Goal: Information Seeking & Learning: Learn about a topic

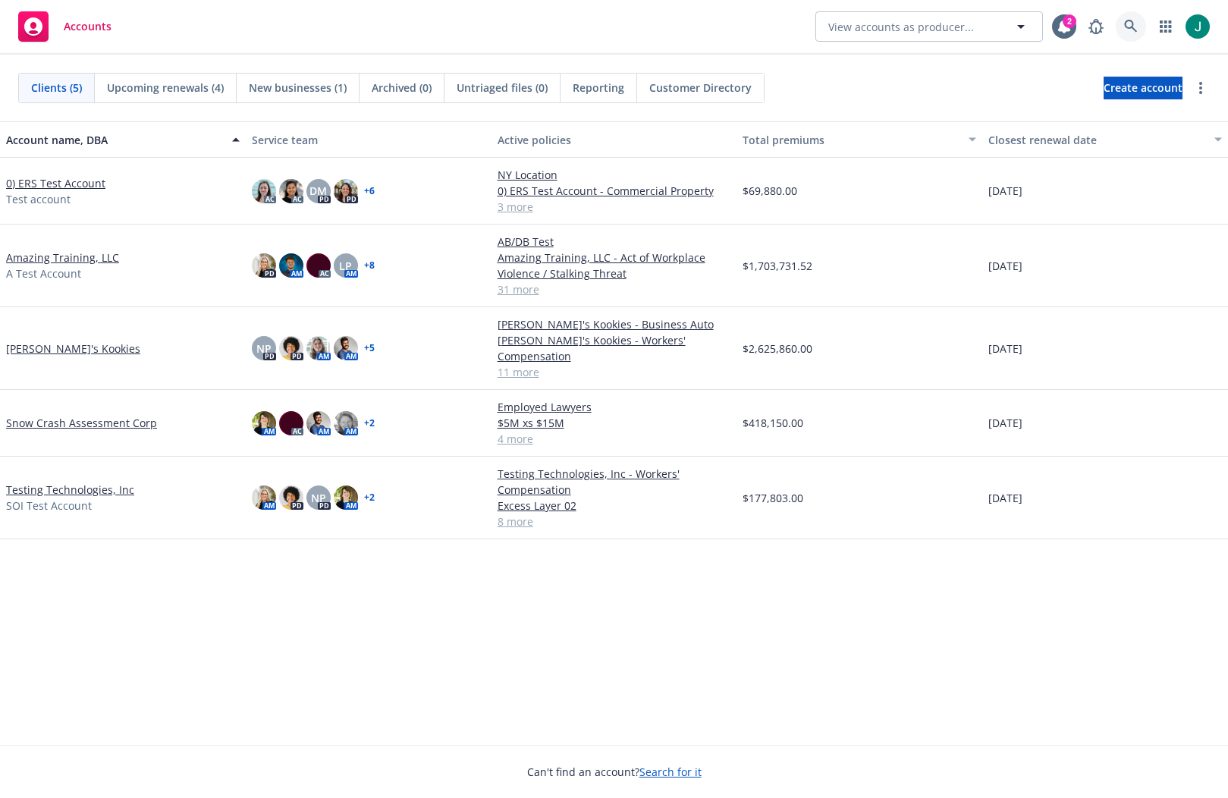
click at [1125, 24] on icon at bounding box center [1130, 26] width 13 height 13
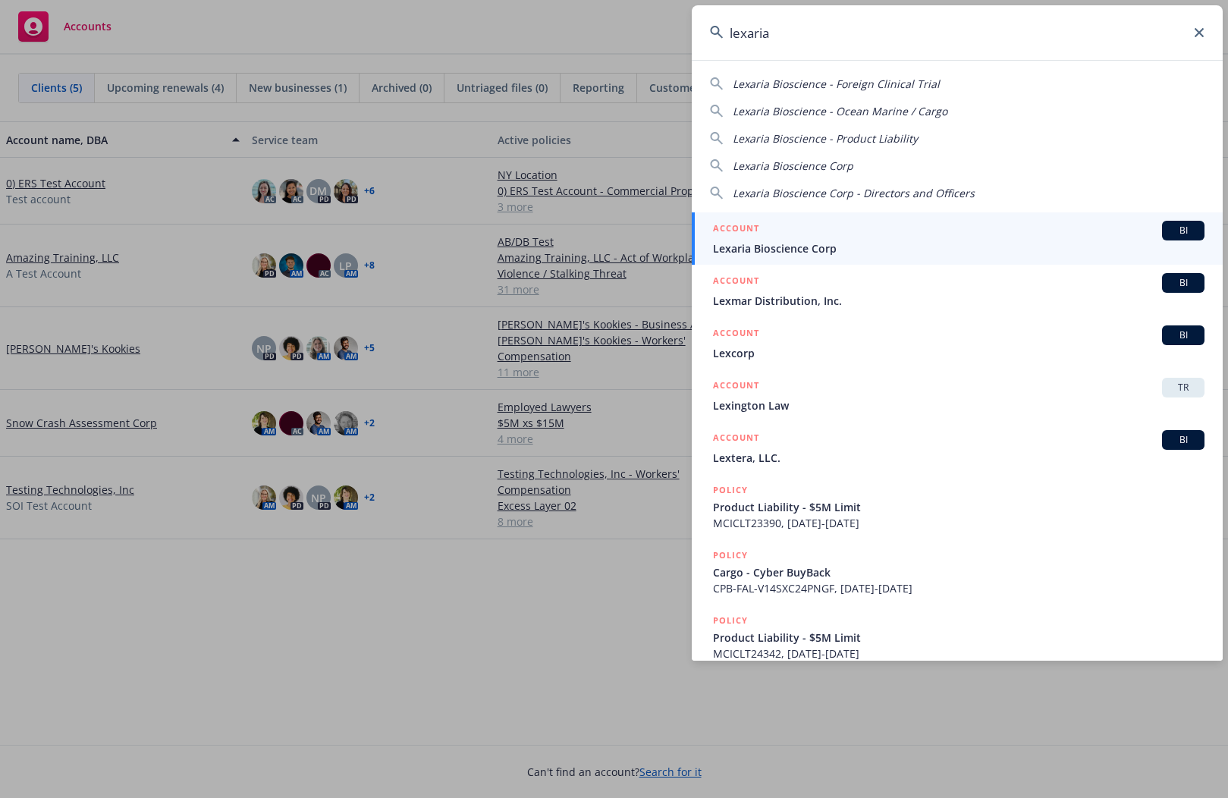
type input "lexaria"
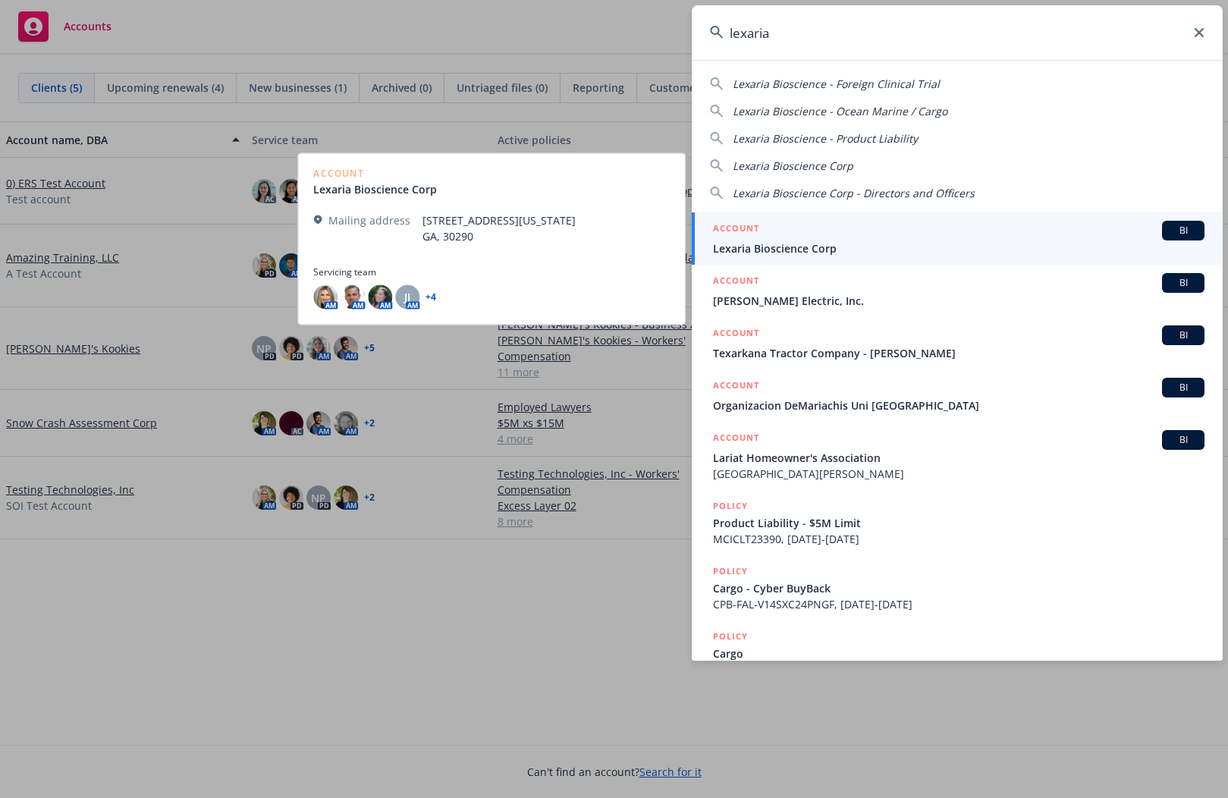
click at [836, 246] on span "Lexaria Bioscience Corp" at bounding box center [958, 248] width 491 height 16
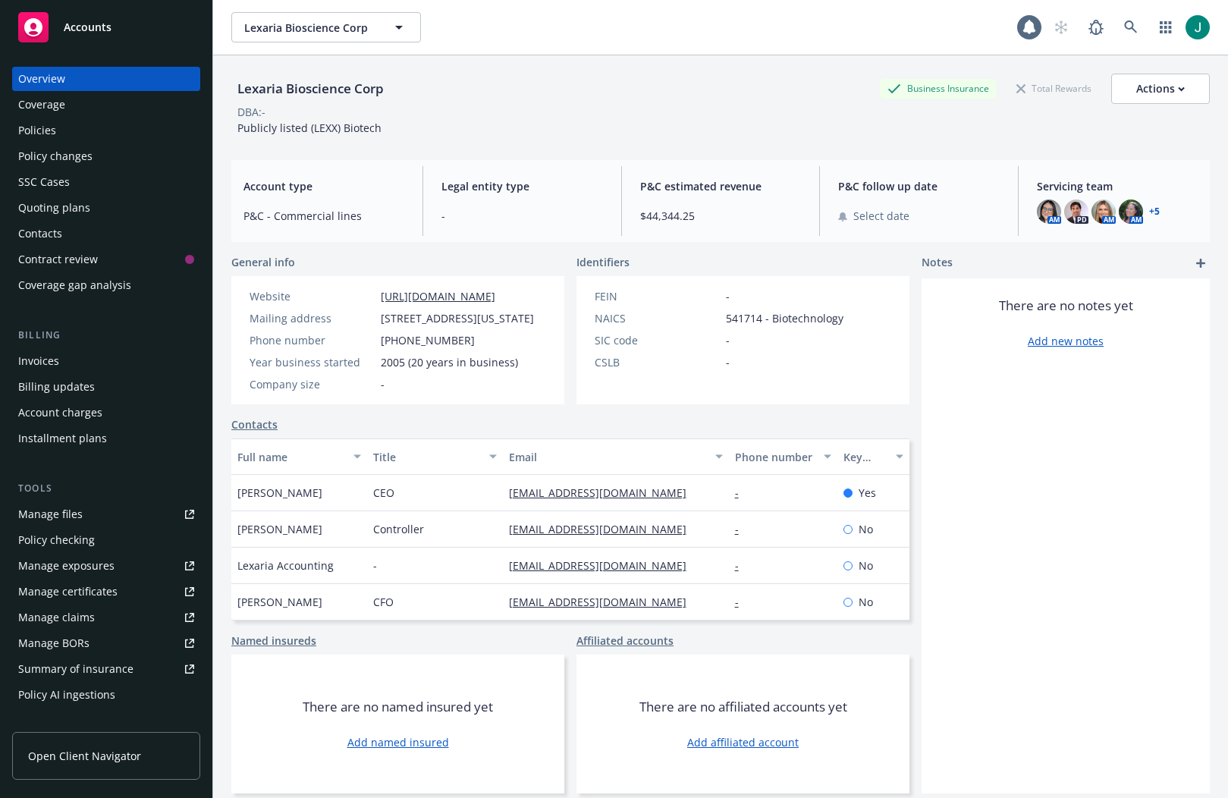
click at [55, 129] on div "Policies" at bounding box center [106, 130] width 176 height 24
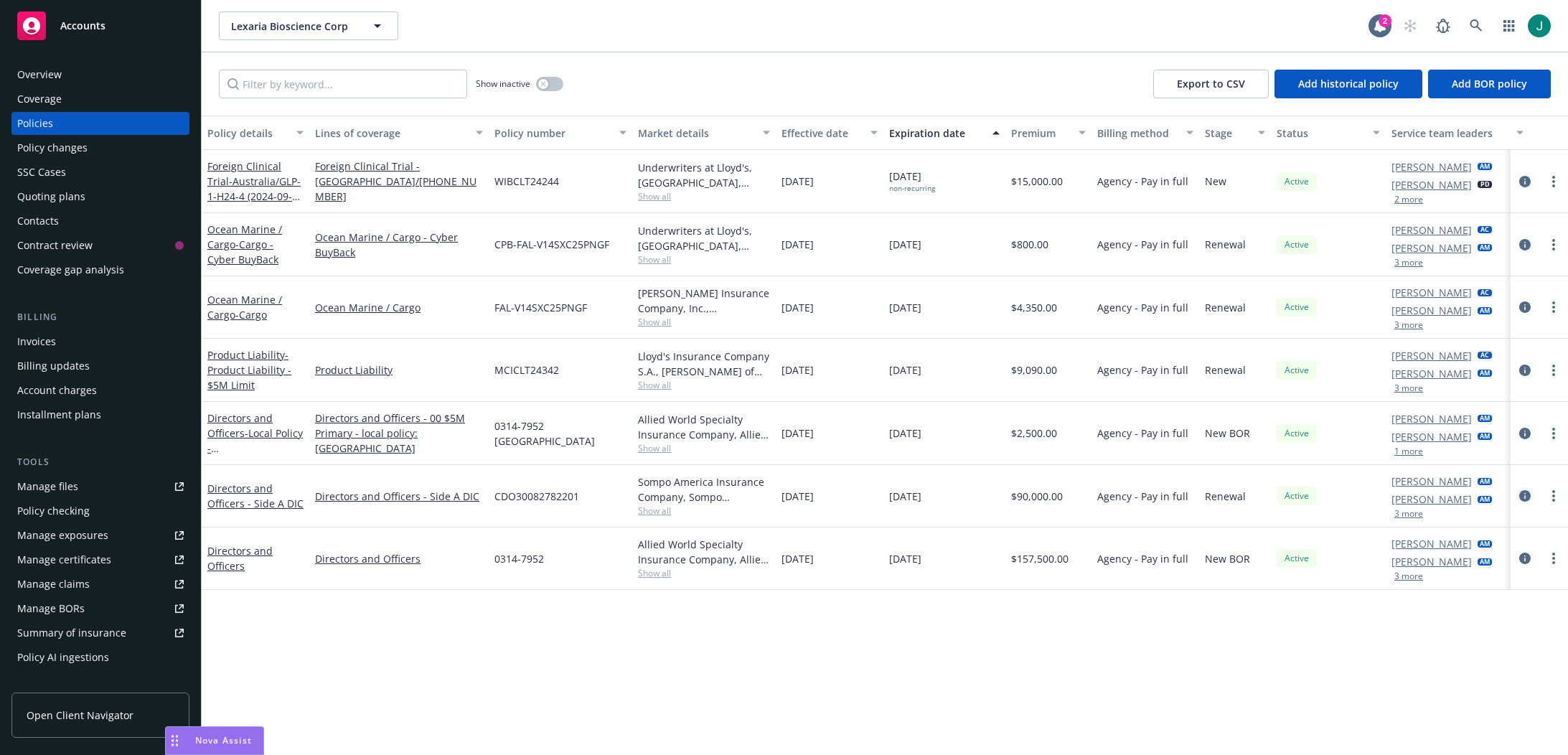
click at [1161, 497] on icon "circleInformation" at bounding box center [1524, 496] width 11 height 11
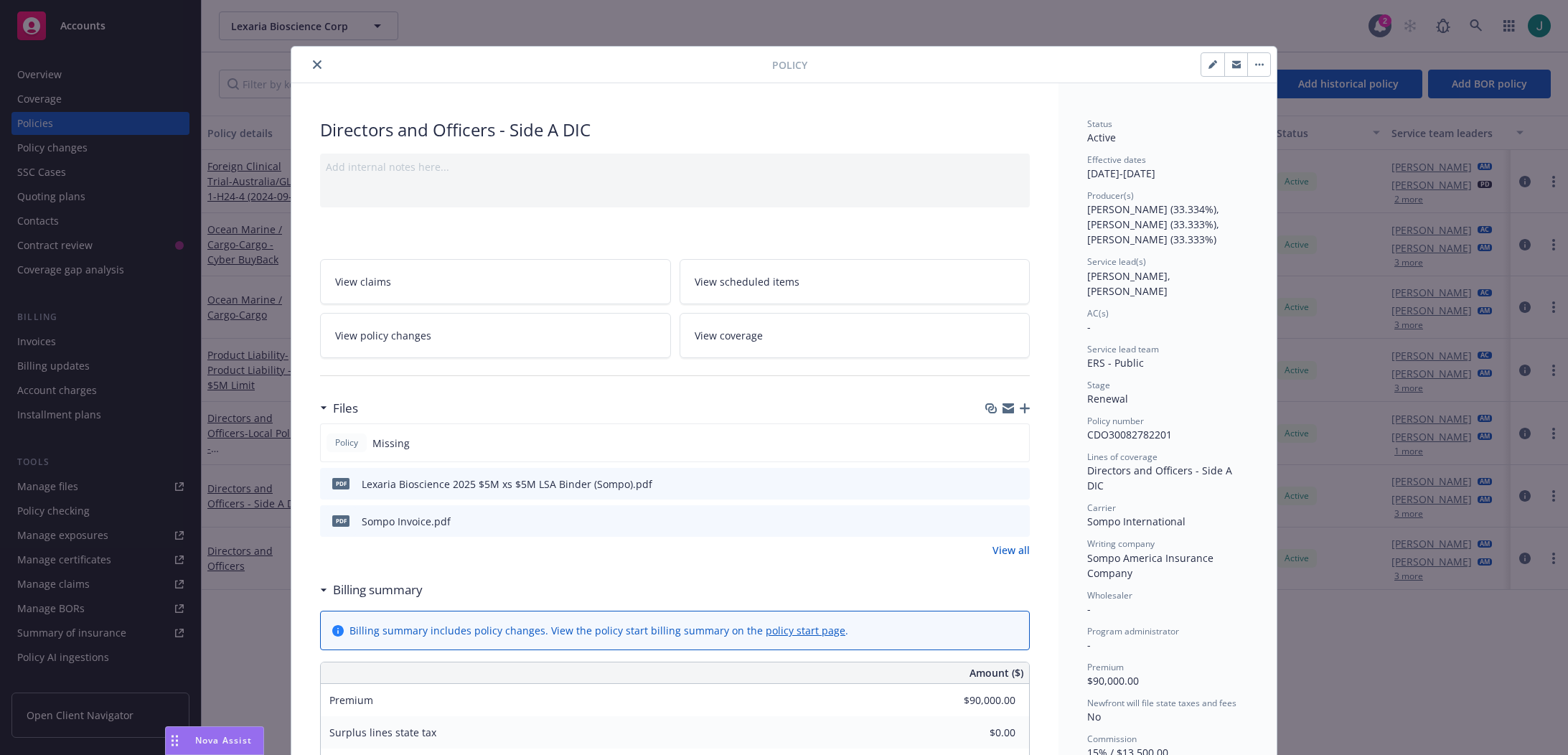
click at [1161, 65] on icon "button" at bounding box center [1212, 64] width 9 height 9
select select "RENEWAL"
select select "12"
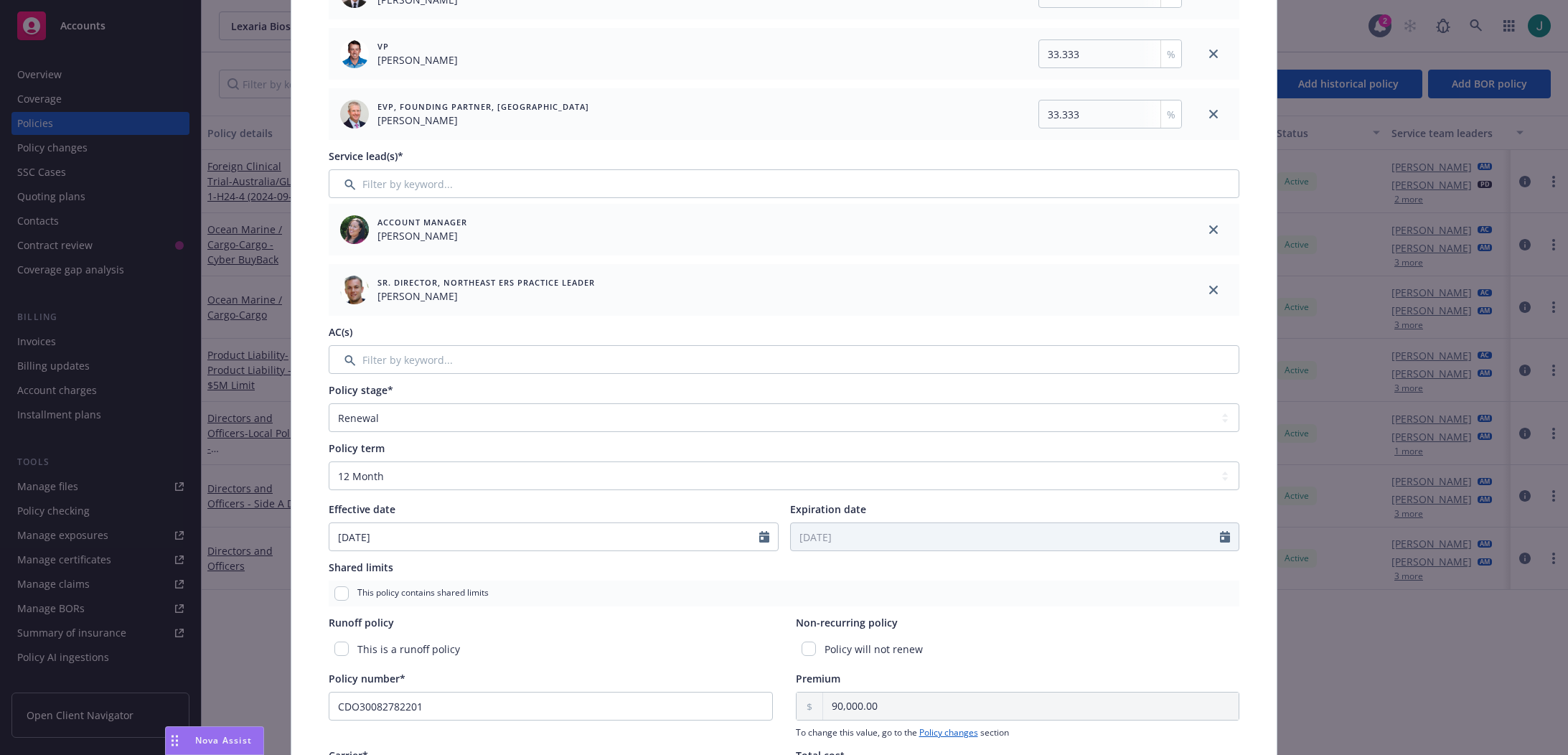
scroll to position [242, 0]
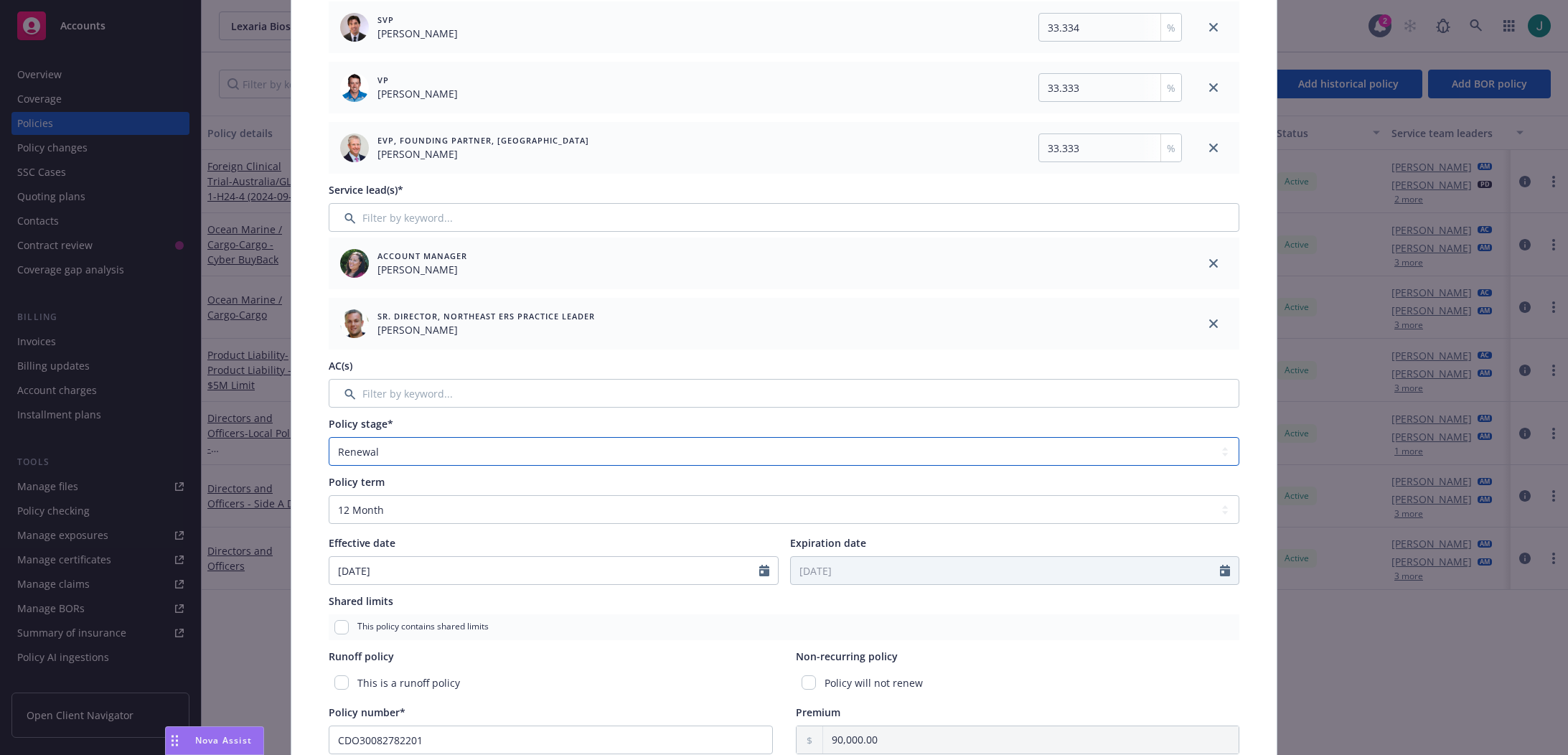
click at [548, 446] on select "Select policy stage Historical New New BOR BOR Renewal Non payment" at bounding box center [784, 451] width 910 height 28
select select "NEW_BOR"
click at [328, 437] on select "Select policy stage Historical New New BOR BOR Renewal Non payment" at bounding box center [784, 451] width 910 height 28
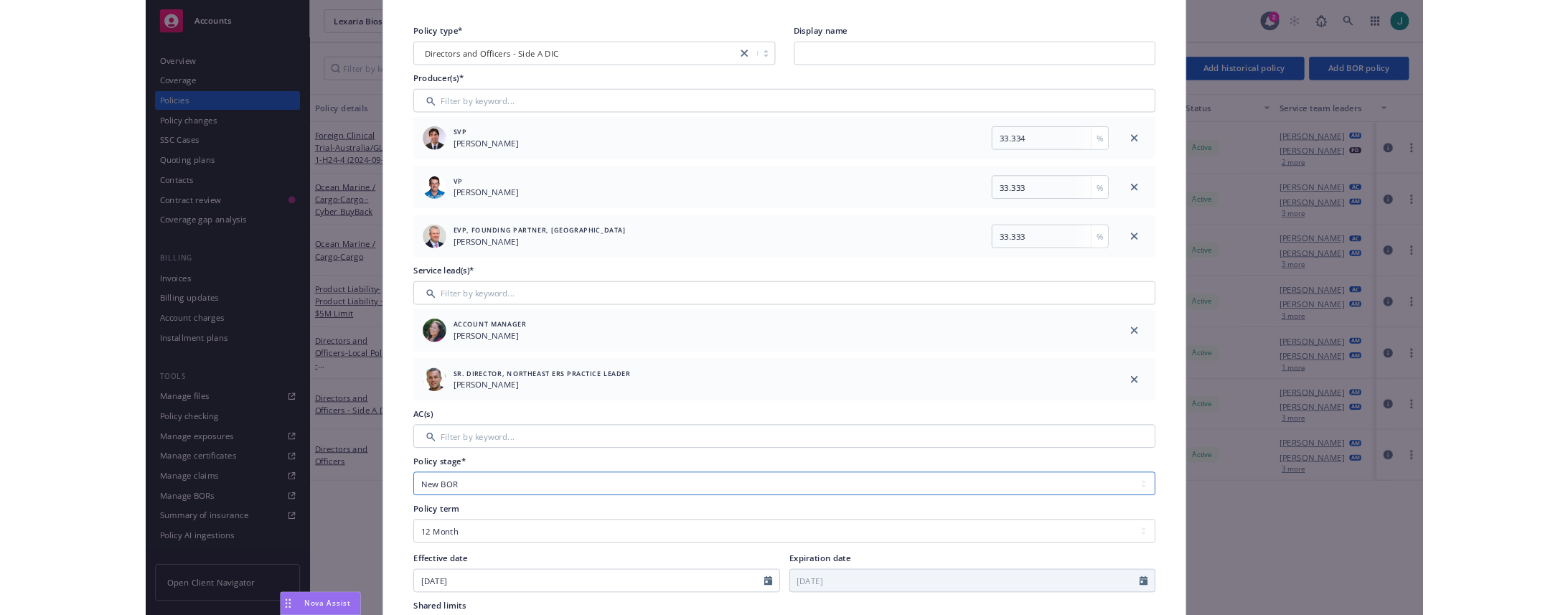
scroll to position [0, 0]
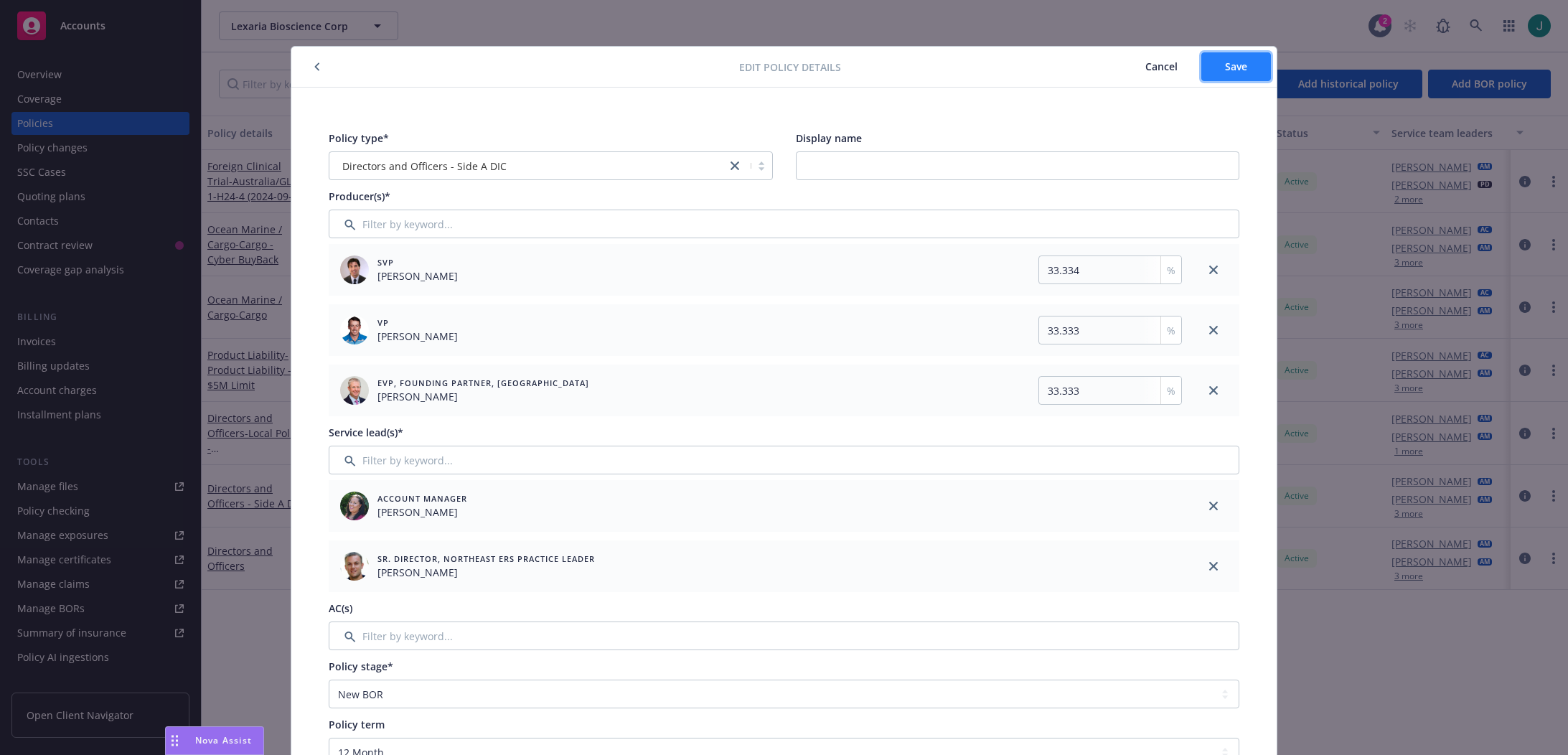
click at [1161, 62] on span "Save" at bounding box center [1236, 66] width 23 height 13
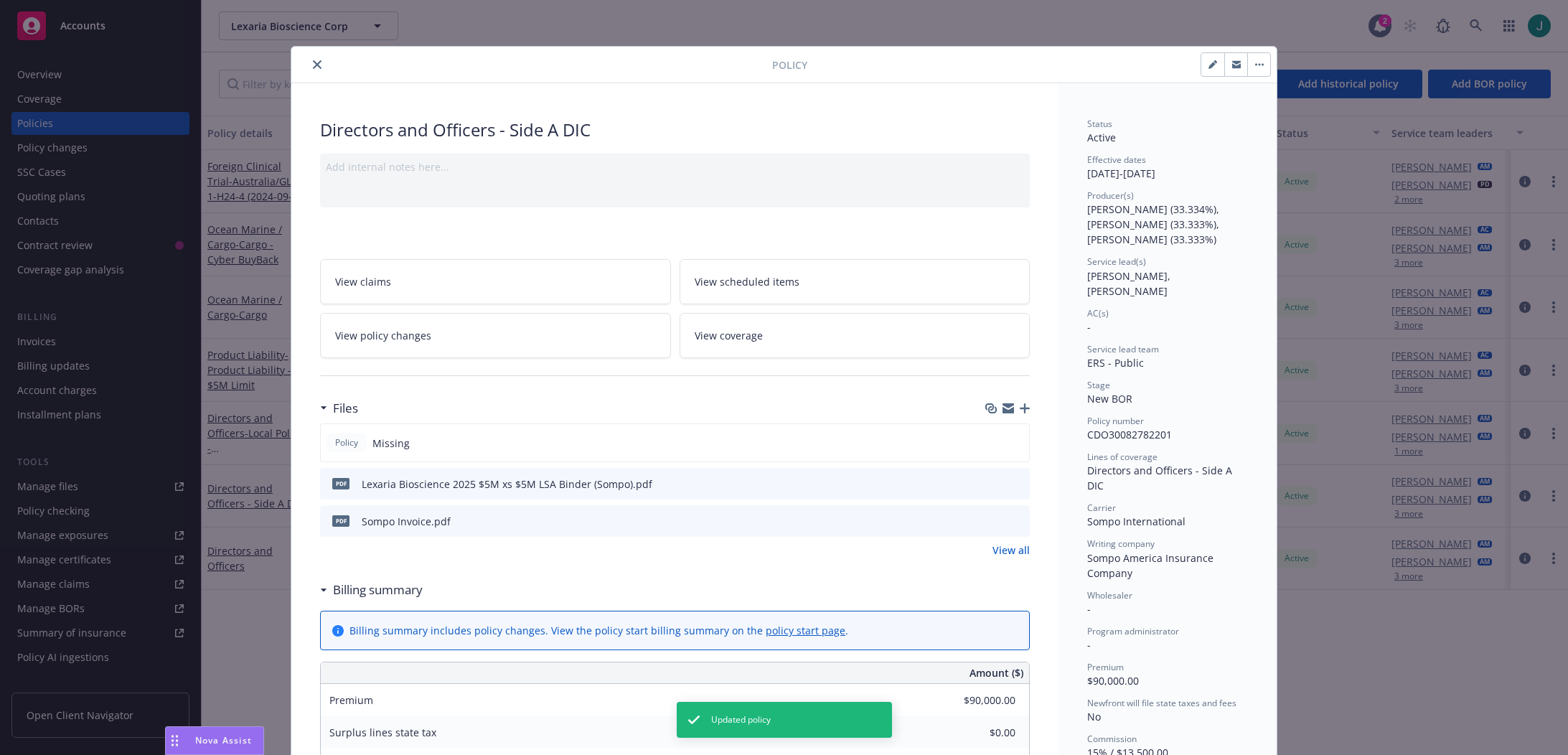
click at [313, 61] on icon "close" at bounding box center [317, 64] width 9 height 9
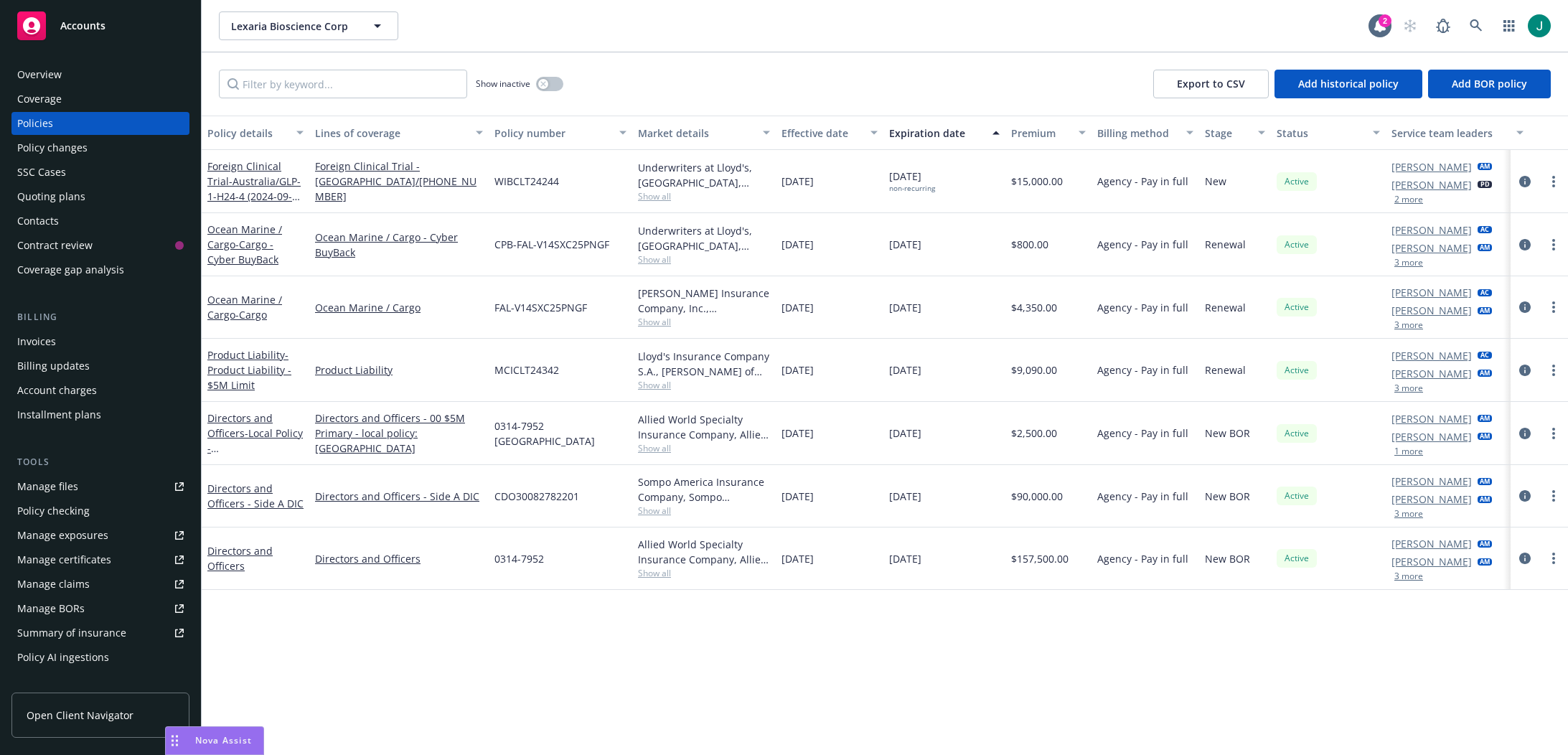
click at [619, 645] on div "Policy details Lines of coverage Policy number Market details Effective date Ex…" at bounding box center [885, 435] width 1366 height 640
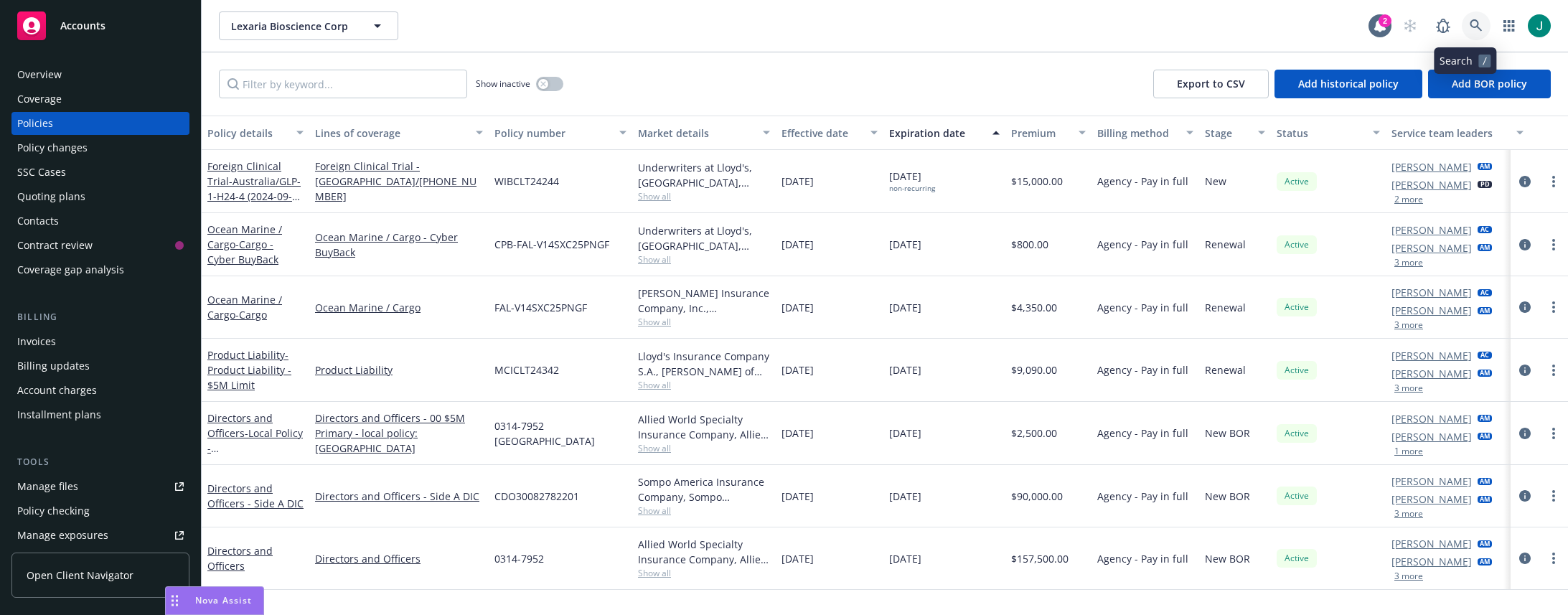
click at [1161, 21] on icon at bounding box center [1475, 25] width 12 height 12
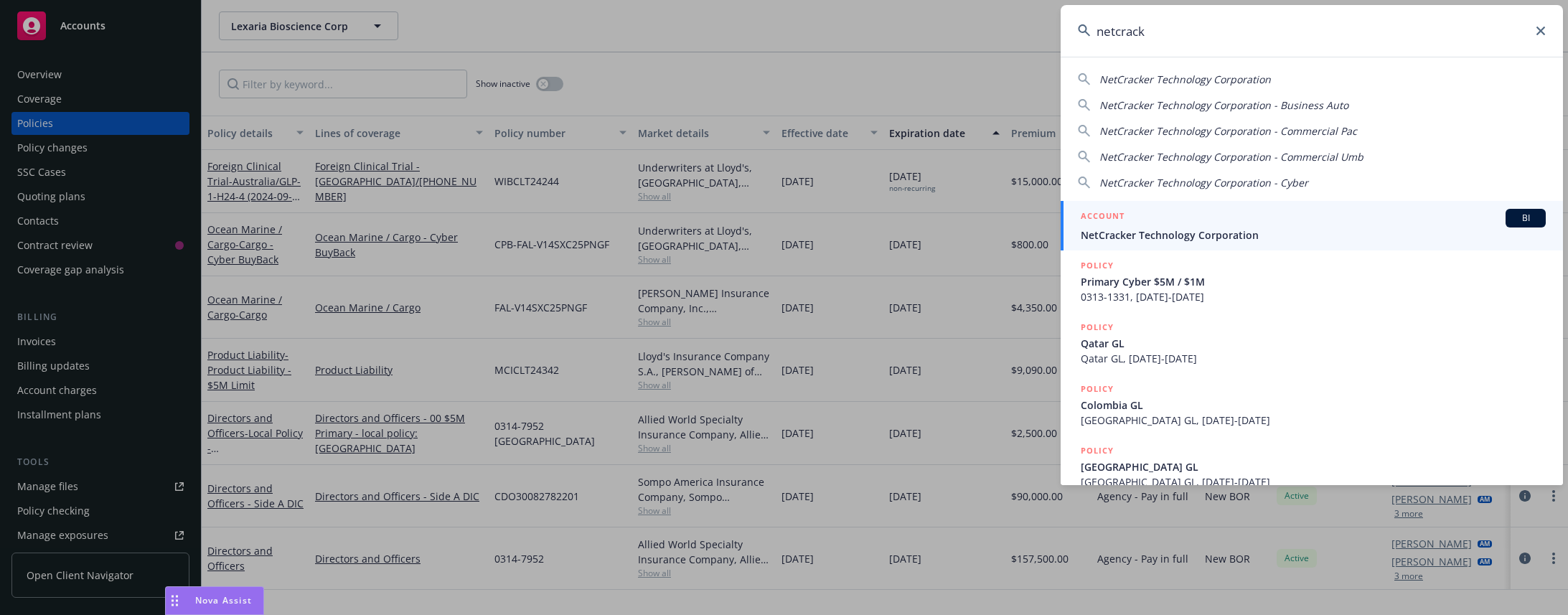
type input "netcrack"
click at [1161, 227] on div "ACCOUNT BI" at bounding box center [1313, 219] width 465 height 19
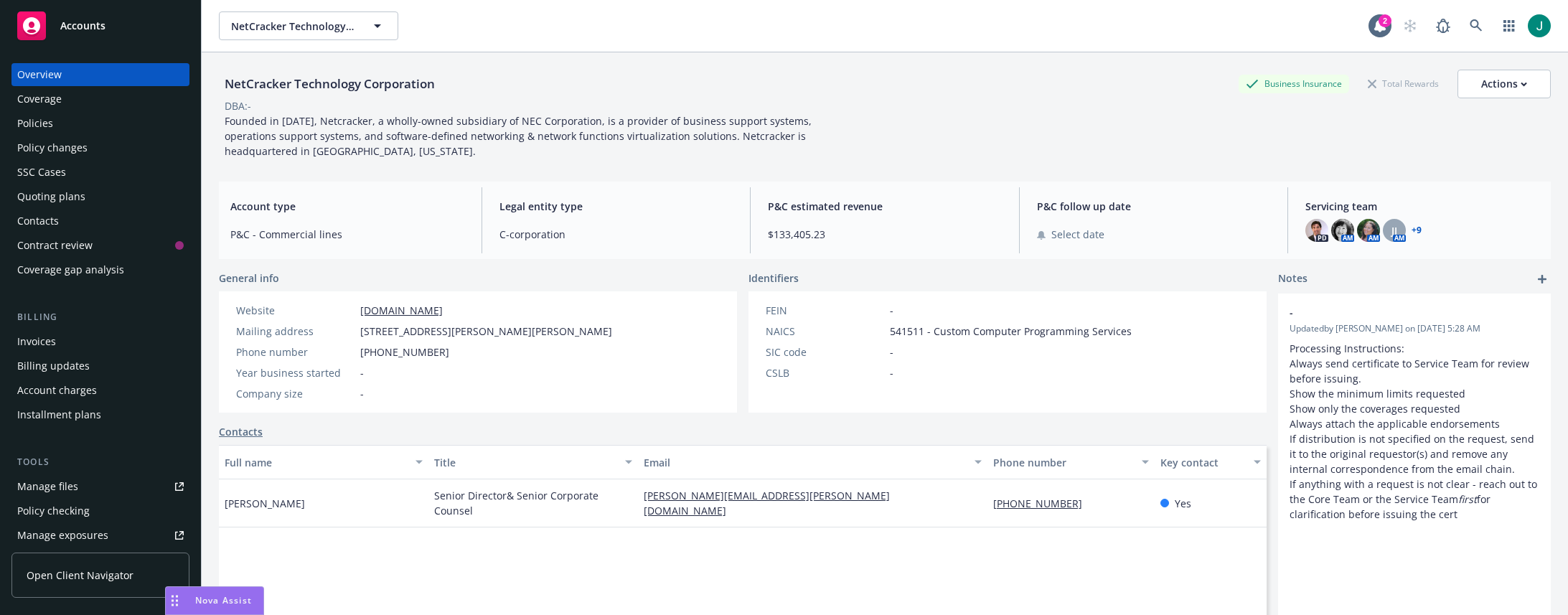
click at [75, 122] on div "Policies" at bounding box center [100, 123] width 167 height 23
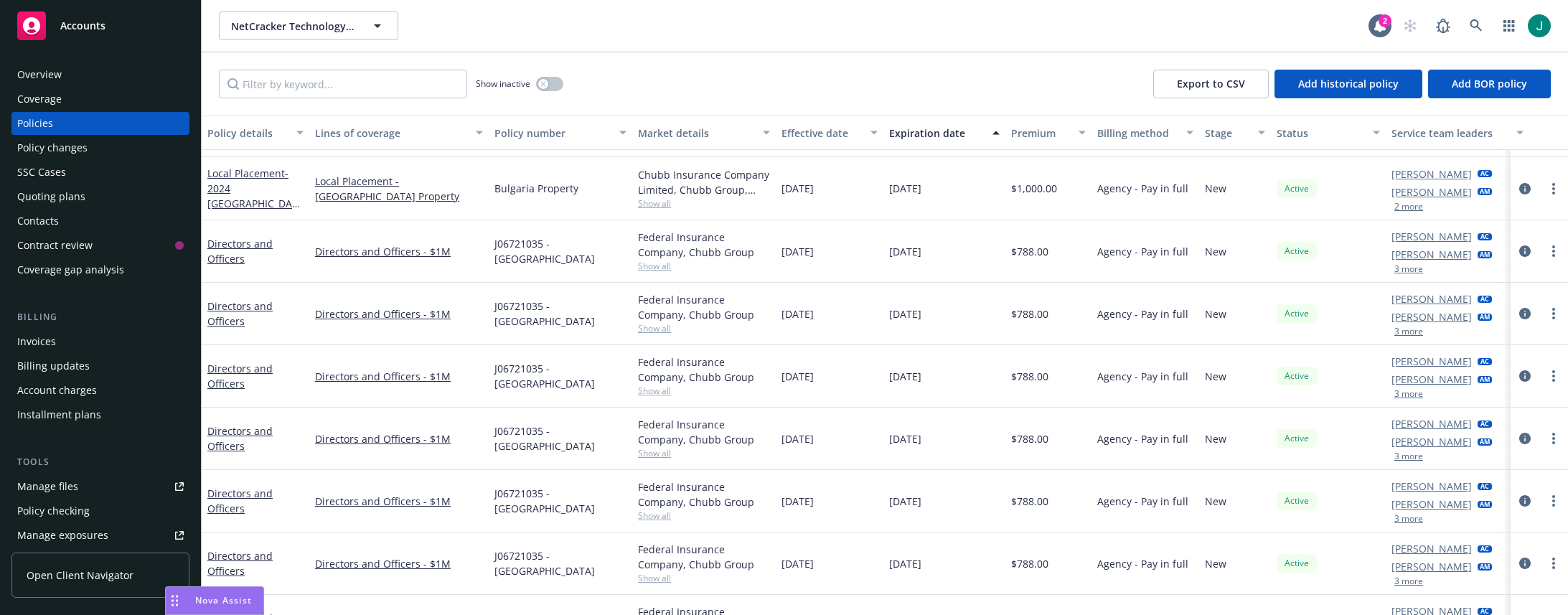
scroll to position [72, 0]
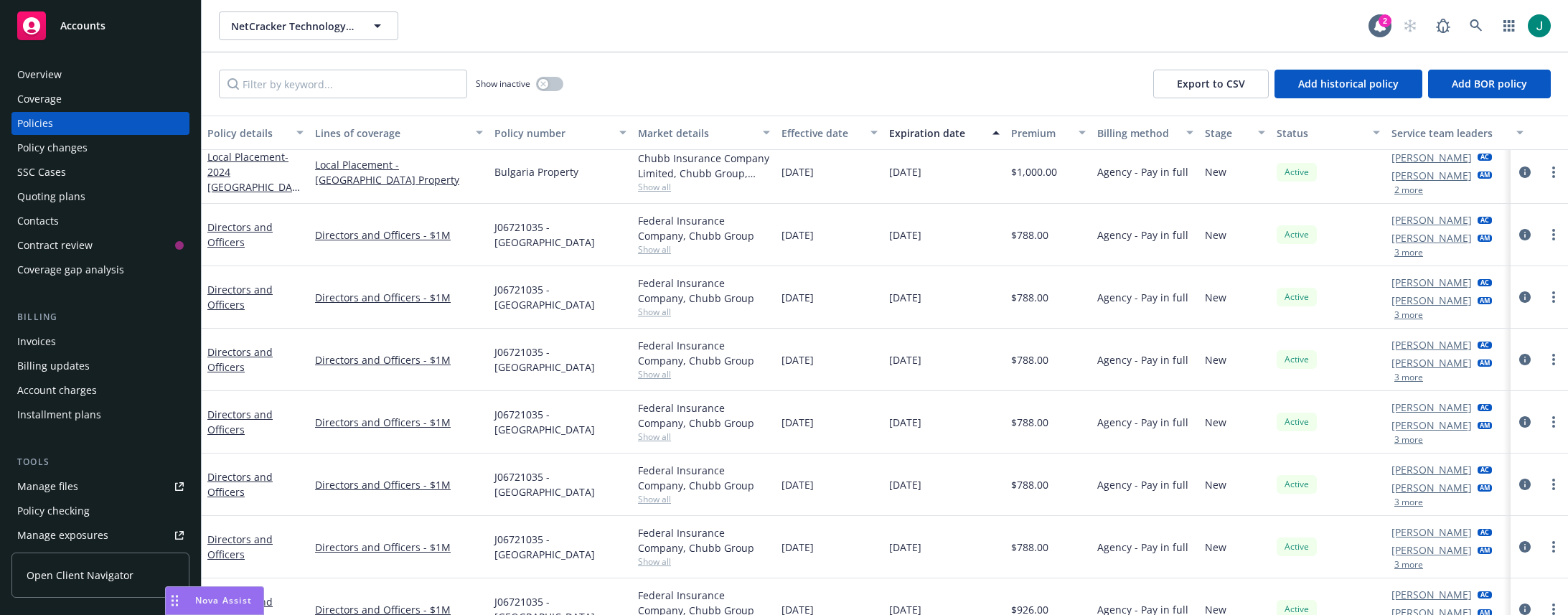
click at [655, 312] on span "Show all" at bounding box center [704, 311] width 132 height 12
click at [665, 249] on span "Show all" at bounding box center [704, 249] width 132 height 12
click at [658, 187] on span "Show all" at bounding box center [704, 186] width 132 height 12
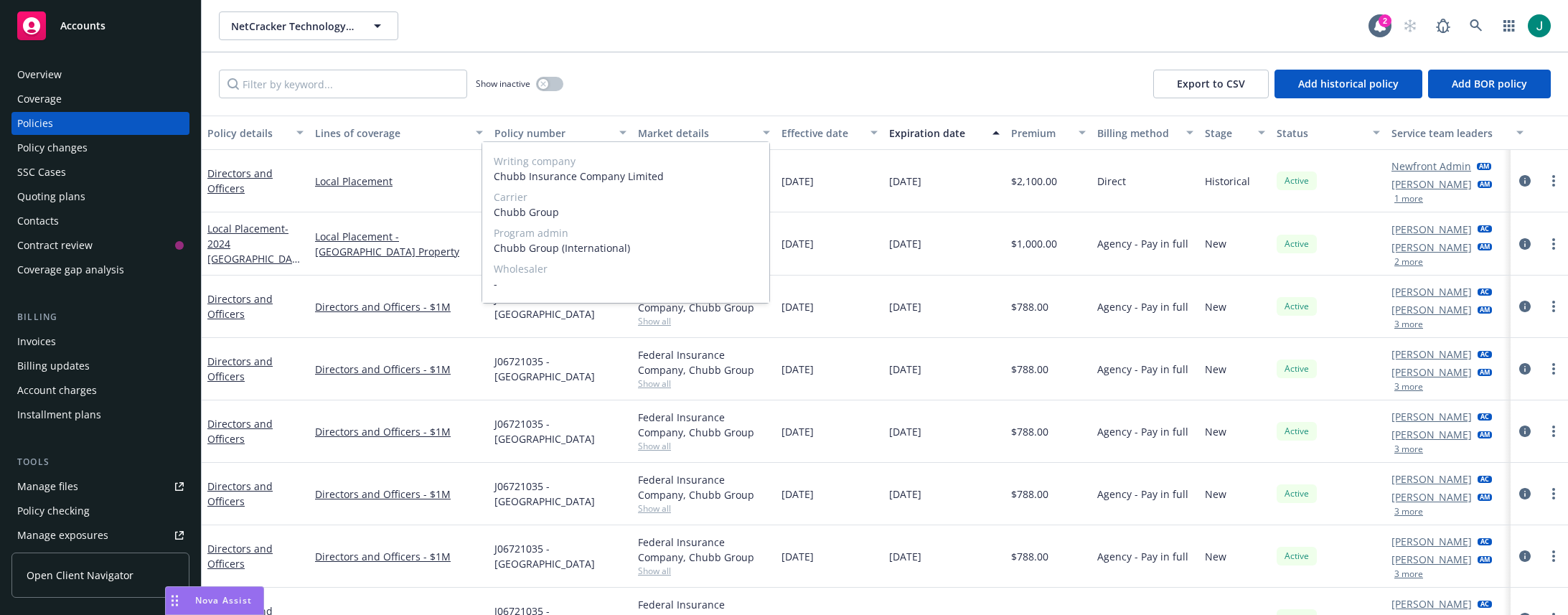
scroll to position [144, 0]
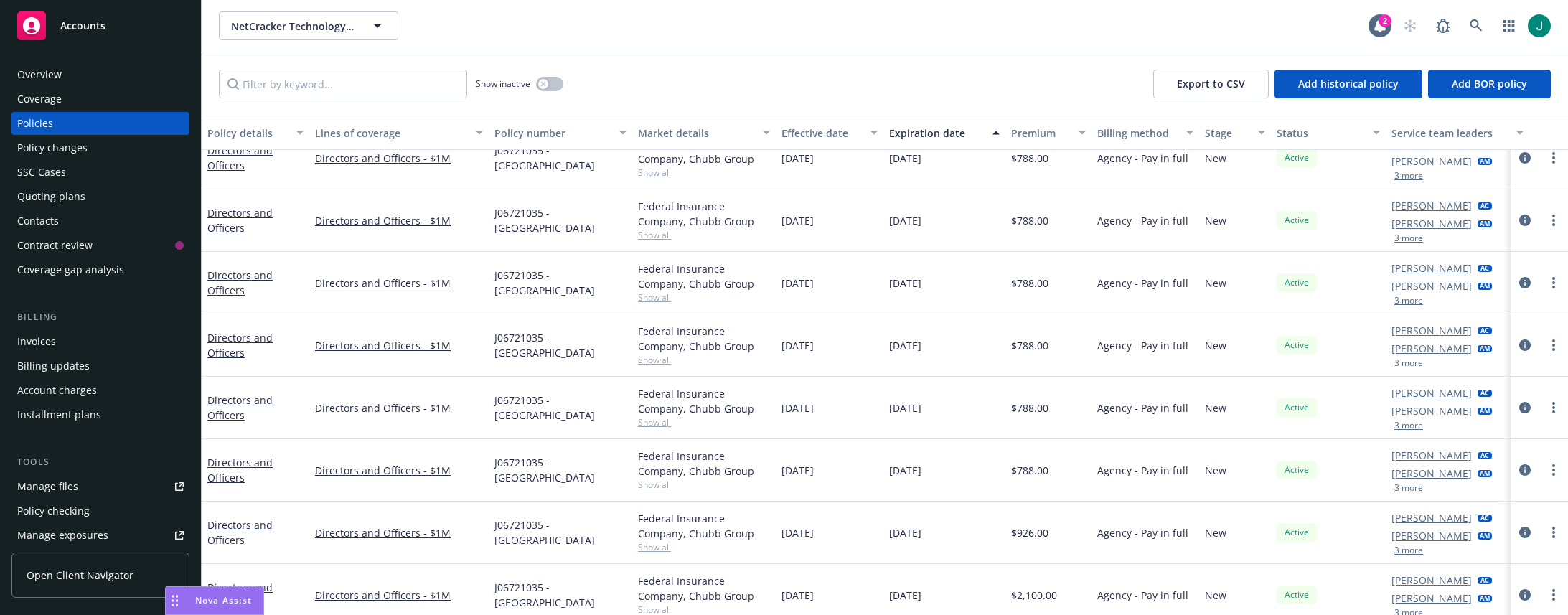
click at [999, 34] on div "NetCracker Technology Corporation NetCracker Technology Corporation" at bounding box center [793, 26] width 1150 height 28
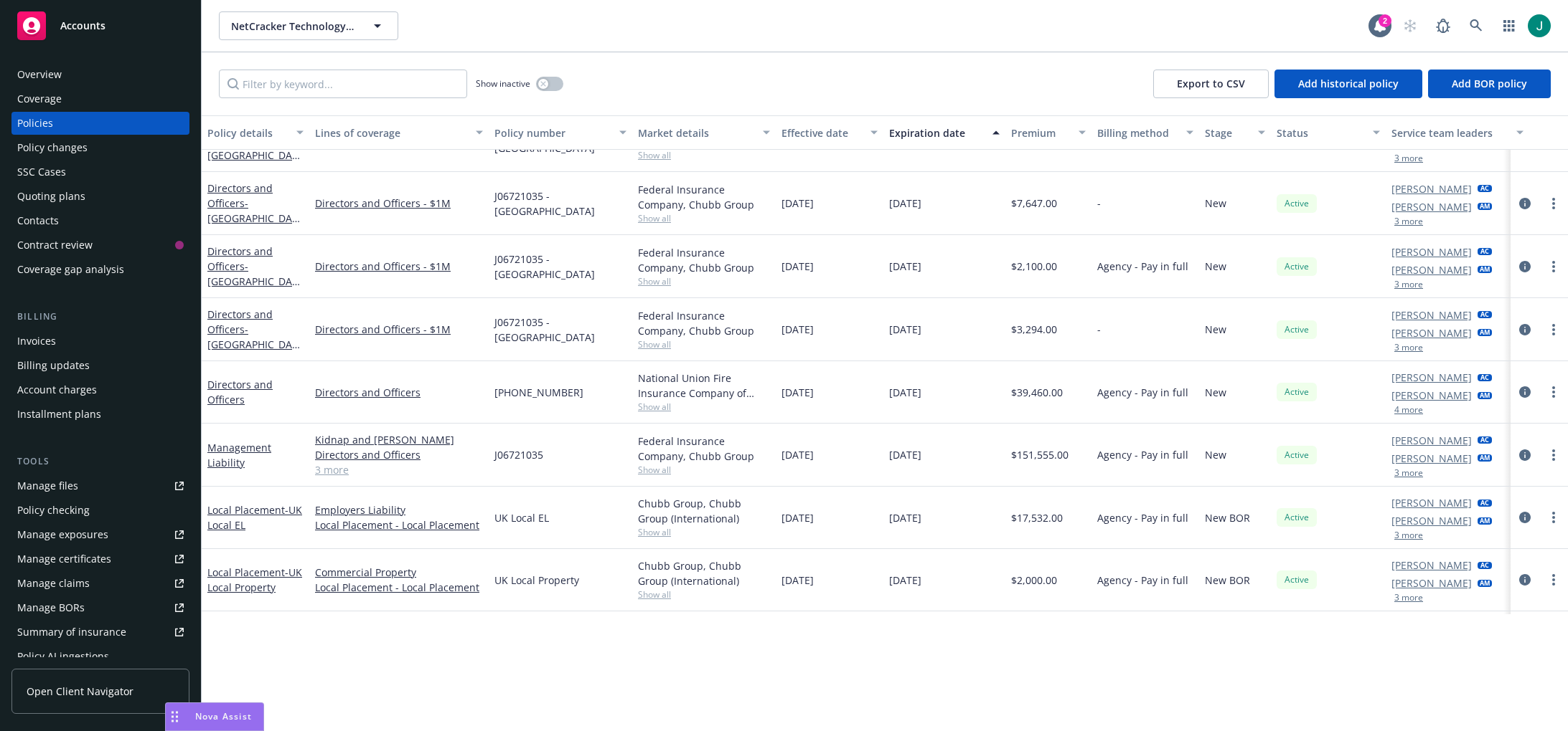
scroll to position [1585, 0]
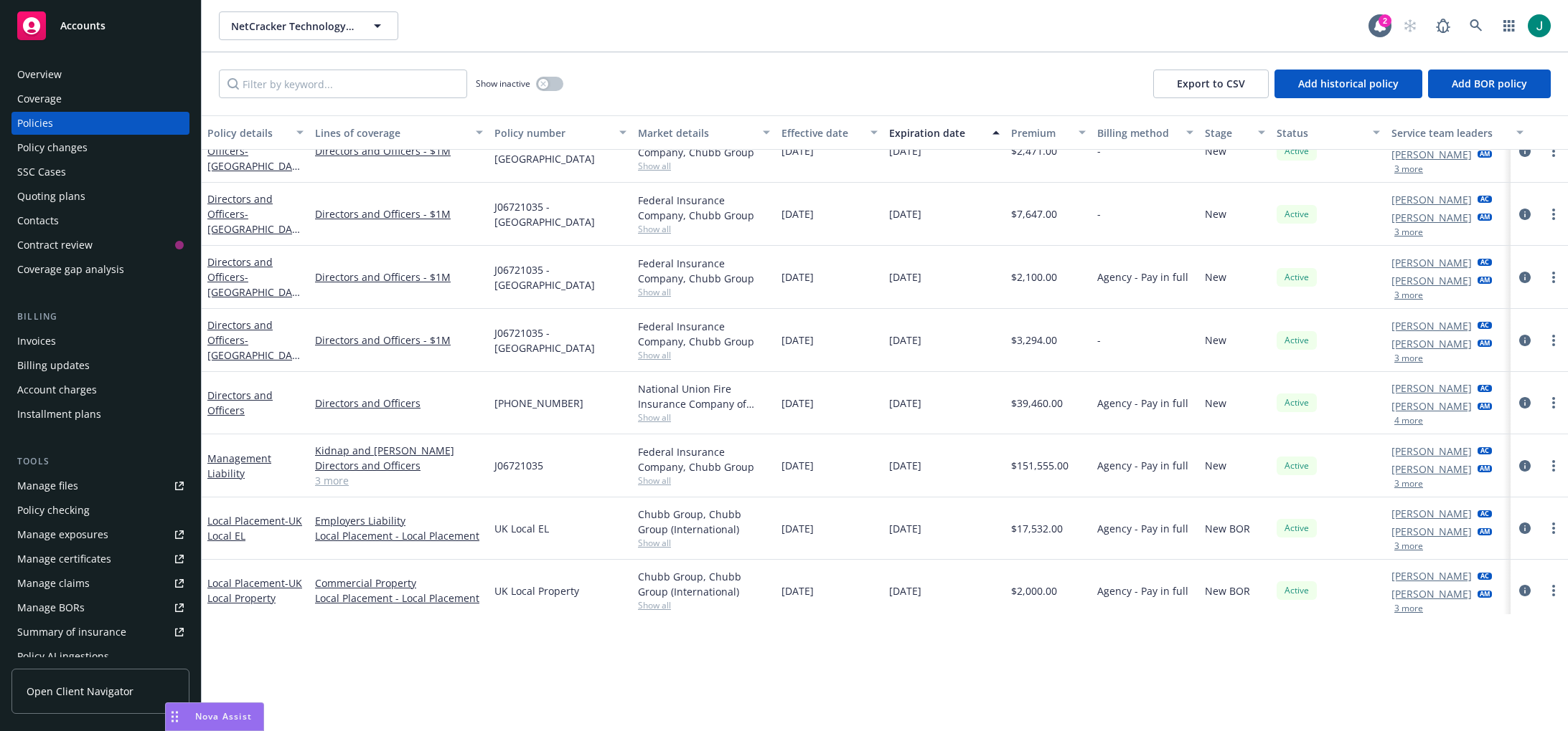
click at [345, 478] on link "3 more" at bounding box center [398, 480] width 167 height 15
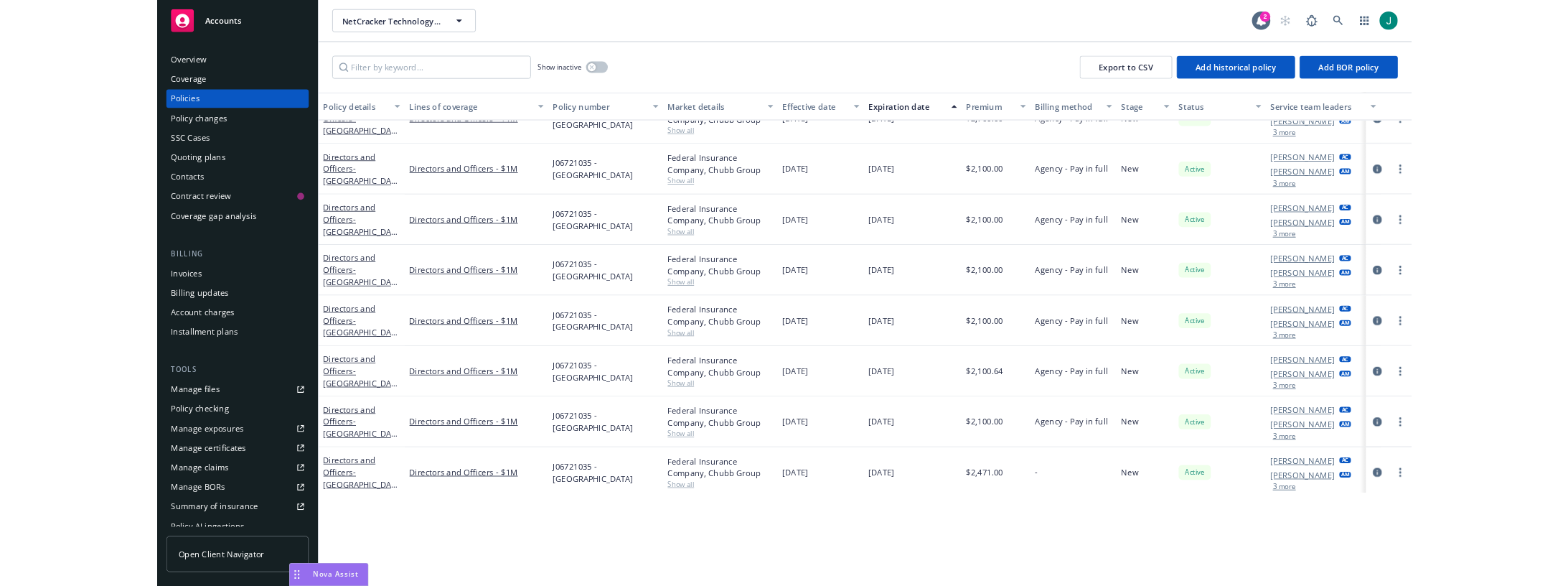
scroll to position [1156, 0]
